Goal: Information Seeking & Learning: Learn about a topic

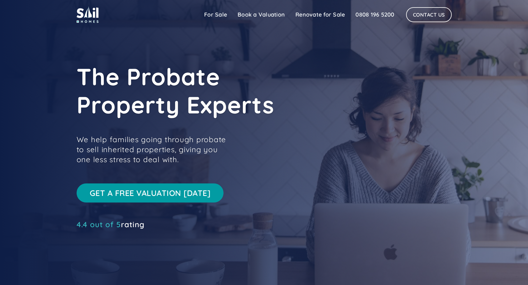
click at [320, 7] on div "Sail Home For Sale Book a Valuation Pricing FAQs Renovate for Sale Testimonials…" at bounding box center [325, 14] width 253 height 15
click at [319, 13] on link "Renovate for Sale" at bounding box center [320, 14] width 60 height 13
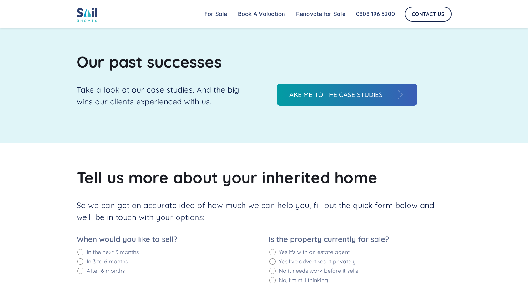
scroll to position [750, 0]
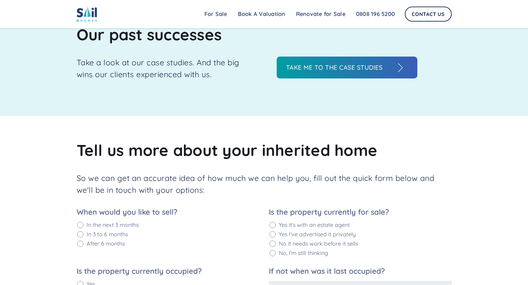
click at [340, 68] on h3 "Take me to the case studies" at bounding box center [340, 67] width 109 height 9
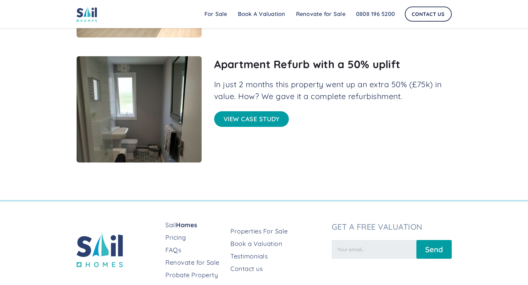
scroll to position [595, 0]
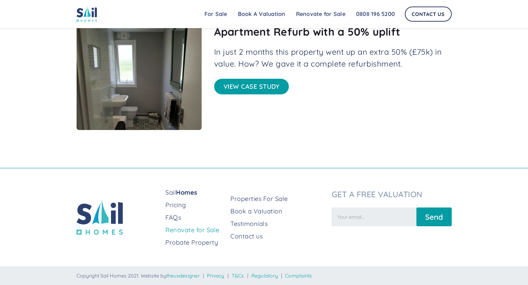
click at [206, 232] on link "Renovate for Sale" at bounding box center [195, 230] width 60 height 9
